Goal: Task Accomplishment & Management: Complete application form

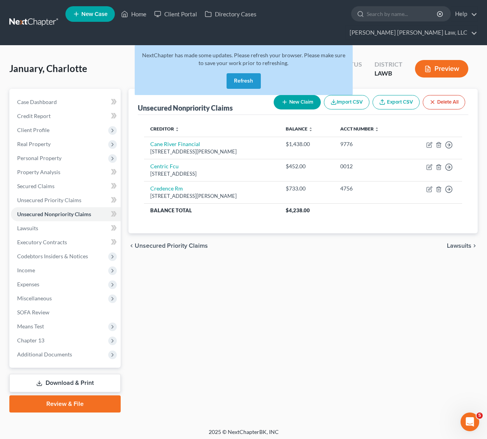
click at [30, 16] on link at bounding box center [34, 23] width 50 height 14
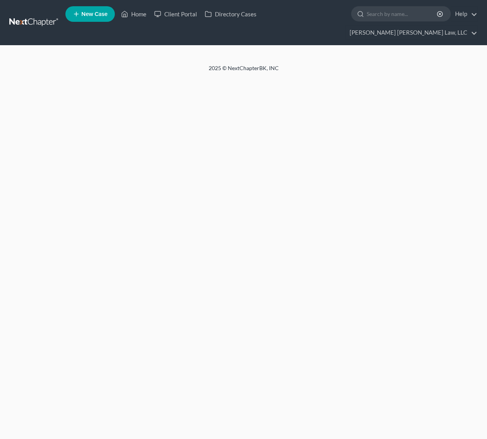
click at [87, 14] on span "New Case" at bounding box center [94, 14] width 26 height 6
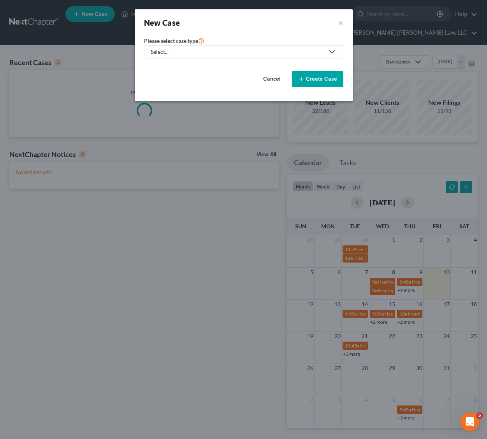
click at [223, 55] on div "Select..." at bounding box center [238, 52] width 174 height 8
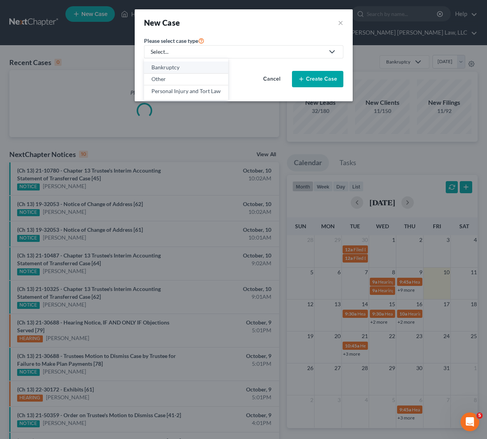
click at [190, 62] on link "Bankruptcy" at bounding box center [186, 68] width 84 height 12
select select "36"
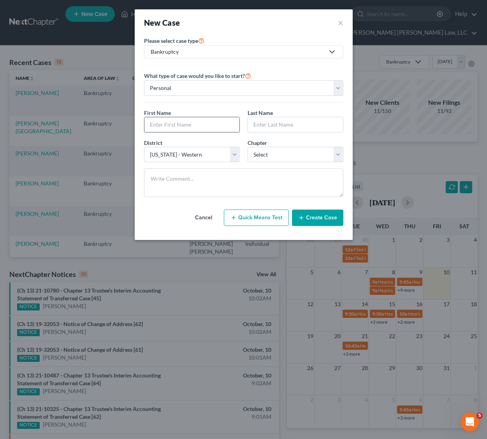
click at [178, 125] on input "text" at bounding box center [192, 124] width 95 height 15
type input "Jemekia"
type input "[DEMOGRAPHIC_DATA]"
click at [282, 156] on select "Select 7 11 12 13" at bounding box center [296, 155] width 96 height 16
select select "3"
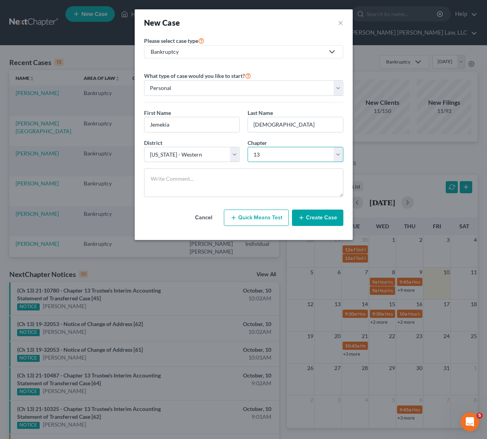
click at [248, 147] on select "Select 7 11 12 13" at bounding box center [296, 155] width 96 height 16
click at [311, 214] on button "Create Case" at bounding box center [317, 218] width 51 height 16
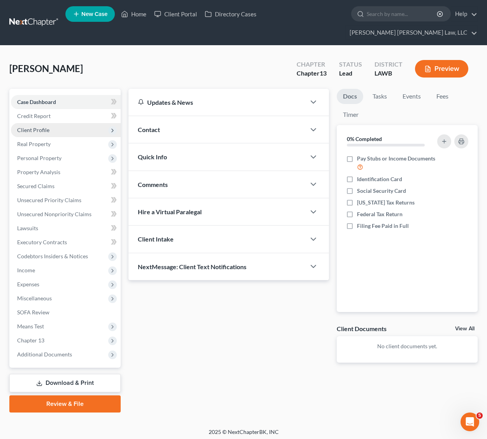
click at [40, 127] on span "Client Profile" at bounding box center [33, 130] width 32 height 7
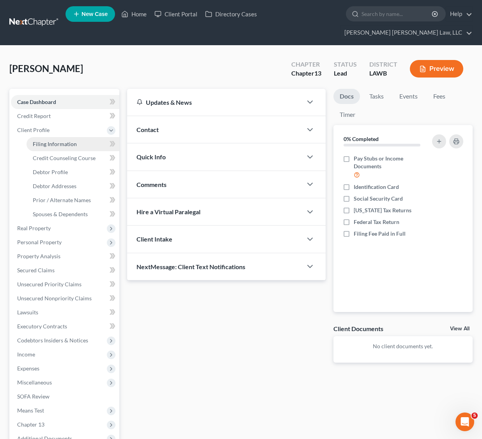
click at [71, 141] on span "Filing Information" at bounding box center [55, 144] width 44 height 7
select select "1"
select select "0"
select select "3"
select select "36"
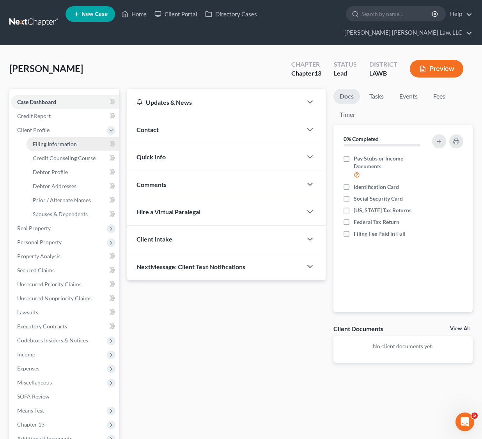
select select "19"
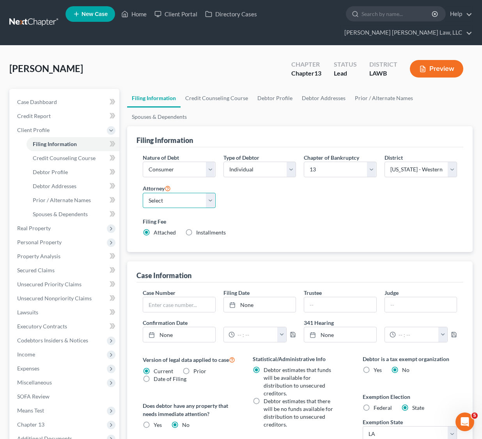
click at [198, 193] on select "Select [PERSON_NAME] [PERSON_NAME] III - LAWB [PERSON_NAME] [PERSON_NAME] III -…" at bounding box center [179, 201] width 73 height 16
select select "0"
click at [143, 193] on select "Select [PERSON_NAME] [PERSON_NAME] III - LAWB [PERSON_NAME] [PERSON_NAME] III -…" at bounding box center [179, 201] width 73 height 16
click at [263, 89] on link "Debtor Profile" at bounding box center [274, 98] width 44 height 19
select select "0"
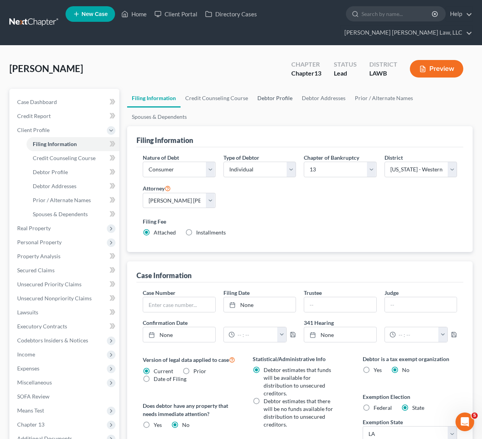
select select "0"
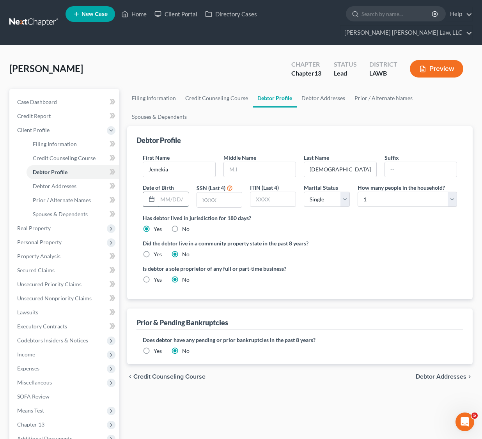
click at [165, 192] on input "text" at bounding box center [172, 199] width 31 height 15
type input "041383"
click at [230, 192] on input "text" at bounding box center [219, 199] width 45 height 15
type input "9467"
click at [386, 192] on select "Select 1 2 3 4 5 6 7 8 9 10 11 12 13 14 15 16 17 18 19 20" at bounding box center [406, 200] width 99 height 16
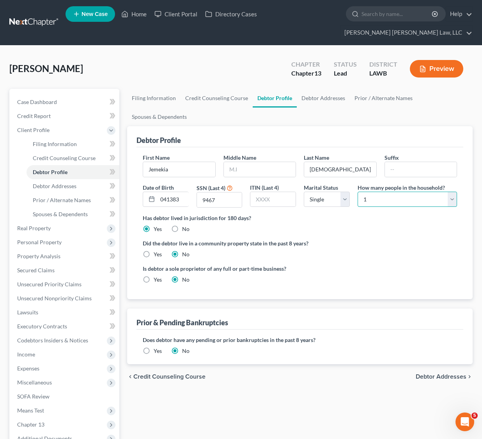
select select "2"
click at [357, 192] on select "Select 1 2 3 4 5 6 7 8 9 10 11 12 13 14 15 16 17 18 19 20" at bounding box center [406, 200] width 99 height 16
click at [153, 250] on label "Yes" at bounding box center [157, 254] width 8 height 8
click at [157, 250] on input "Yes" at bounding box center [159, 252] width 5 height 5
radio input "true"
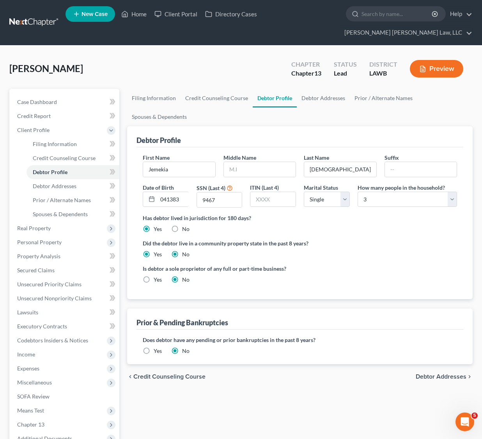
radio input "false"
click at [307, 89] on link "Debtor Addresses" at bounding box center [322, 98] width 53 height 19
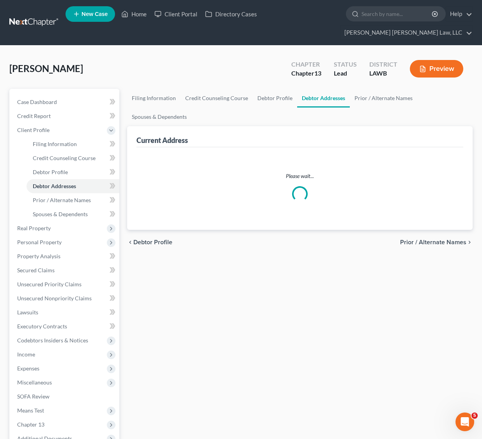
select select "0"
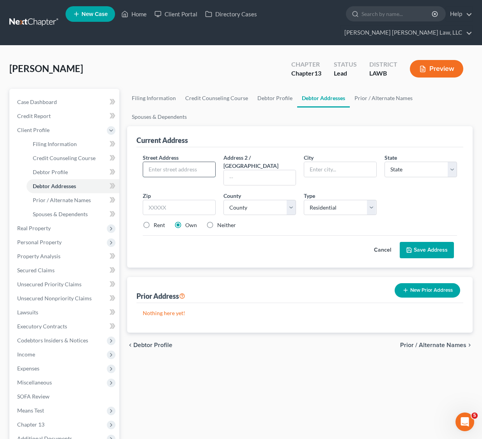
click at [164, 162] on input "text" at bounding box center [179, 169] width 72 height 15
type input "[STREET_ADDRESS]"
type input "Apt. A"
click at [159, 200] on input "text" at bounding box center [179, 208] width 73 height 16
type input "71291"
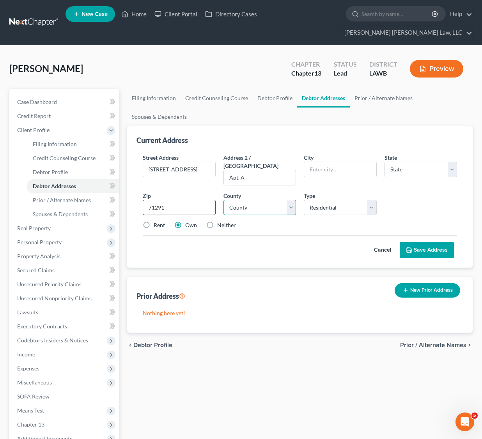
type input "[GEOGRAPHIC_DATA]"
select select "19"
select select "36"
click at [153, 221] on label "Rent" at bounding box center [158, 225] width 11 height 8
click at [157, 221] on input "Rent" at bounding box center [159, 223] width 5 height 5
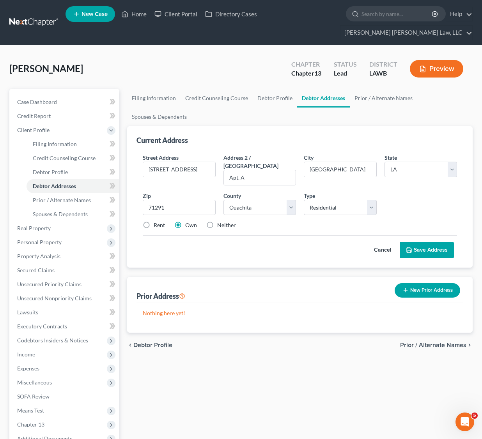
radio input "true"
click at [436, 242] on button "Save Address" at bounding box center [426, 250] width 54 height 16
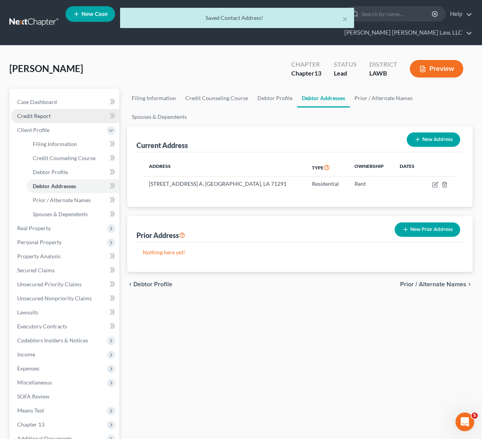
click at [62, 109] on link "Credit Report" at bounding box center [65, 116] width 108 height 14
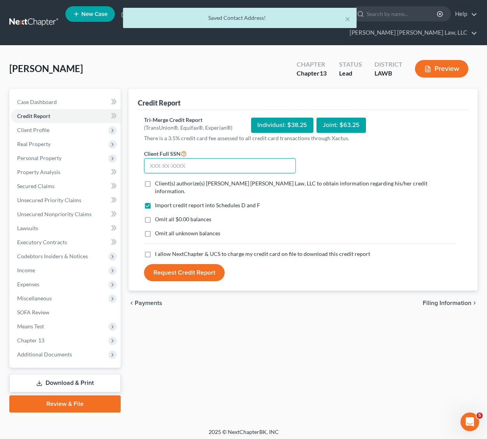
click at [233, 158] on input "text" at bounding box center [220, 166] width 152 height 16
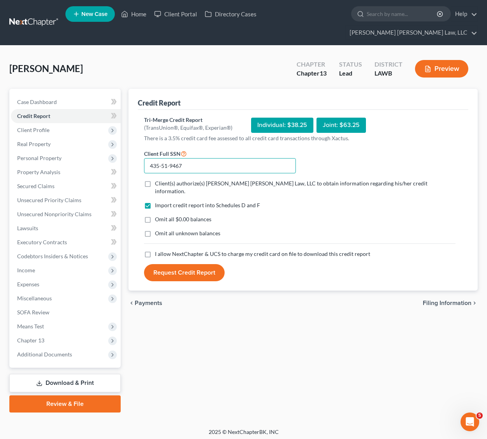
type input "435-51-9467"
drag, startPoint x: 146, startPoint y: 233, endPoint x: 163, endPoint y: 221, distance: 20.7
click at [155, 250] on label "I allow NextChapter & UCS to charge my credit card on file to download this cre…" at bounding box center [262, 254] width 215 height 8
click at [158, 250] on input "I allow NextChapter & UCS to charge my credit card on file to download this cre…" at bounding box center [160, 252] width 5 height 5
checkbox input "true"
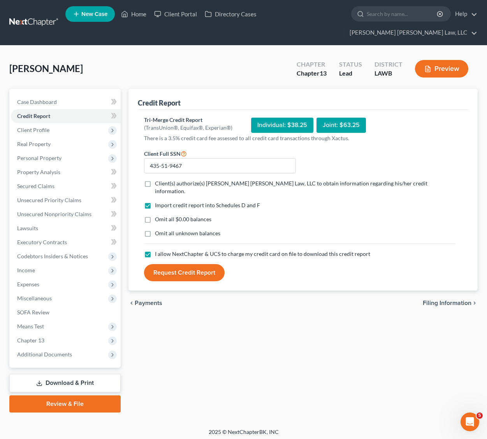
click at [155, 229] on label "Omit all unknown balances" at bounding box center [187, 233] width 65 height 8
click at [158, 229] on input "Omit all unknown balances" at bounding box center [160, 231] width 5 height 5
checkbox input "true"
click at [155, 215] on label "Omit all $0.00 balances" at bounding box center [183, 219] width 56 height 8
click at [158, 215] on input "Omit all $0.00 balances" at bounding box center [160, 217] width 5 height 5
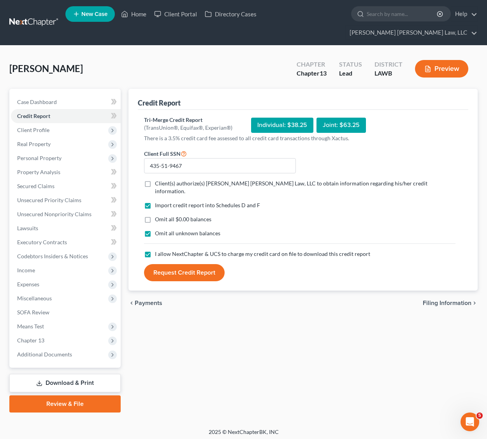
checkbox input "true"
click at [155, 180] on label "Client(s) authorize(s) [PERSON_NAME] [PERSON_NAME] Law, LLC to obtain informati…" at bounding box center [305, 188] width 301 height 16
click at [158, 180] on input "Client(s) authorize(s) [PERSON_NAME] [PERSON_NAME] Law, LLC to obtain informati…" at bounding box center [160, 182] width 5 height 5
checkbox input "true"
click at [169, 264] on button "Request Credit Report" at bounding box center [184, 272] width 81 height 17
